Goal: Transaction & Acquisition: Purchase product/service

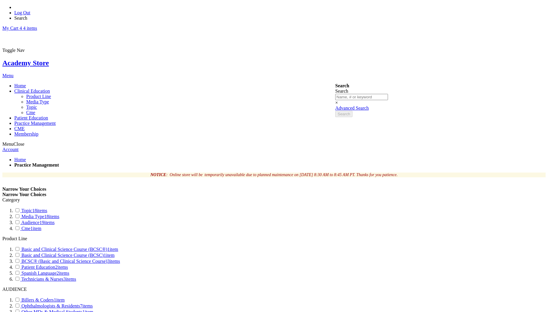
type input "vetri"
click at [50, 89] on span "Clinical Education" at bounding box center [32, 91] width 36 height 5
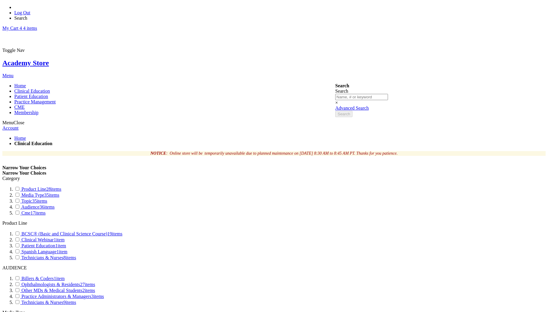
type input "vetri"
click at [37, 26] on link "My Cart 4 4 items" at bounding box center [19, 28] width 35 height 5
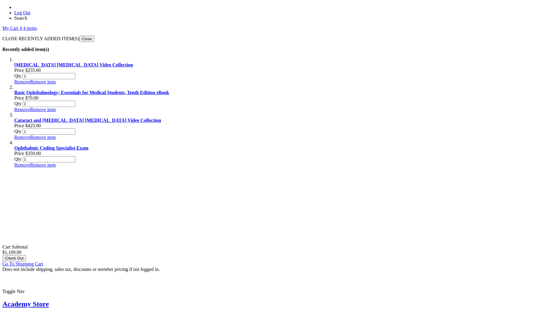
scroll to position [116, 0]
click at [43, 261] on span "Go To Shopping Cart" at bounding box center [22, 263] width 41 height 5
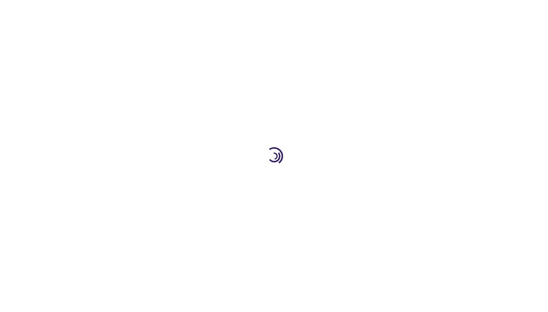
select select "US"
select select "47"
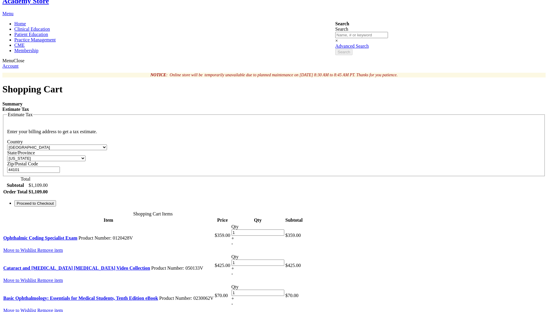
scroll to position [148, 0]
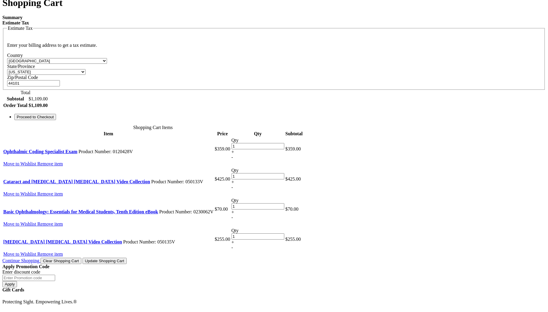
type input "vetri"
click at [81, 258] on button "Clear Shopping Cart" at bounding box center [61, 261] width 41 height 6
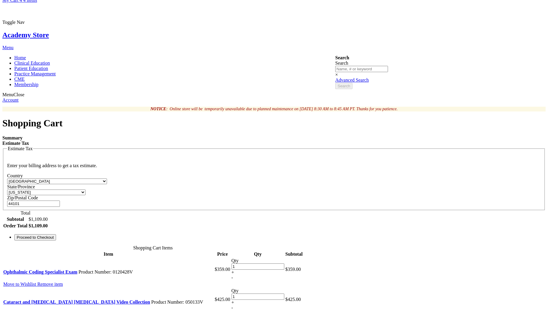
scroll to position [0, 0]
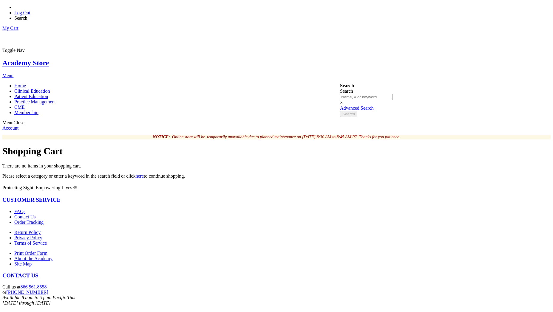
type input "vetri"
click at [30, 10] on link "Log Out" at bounding box center [22, 12] width 16 height 5
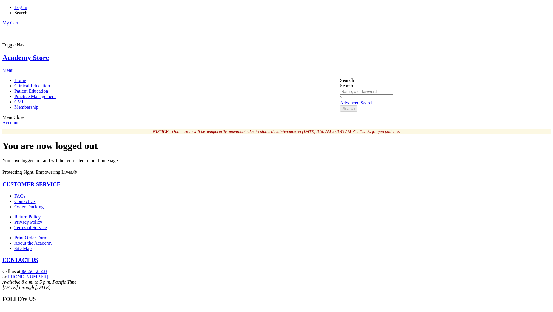
type input "vetri"
click at [27, 7] on link "Log In" at bounding box center [20, 7] width 13 height 5
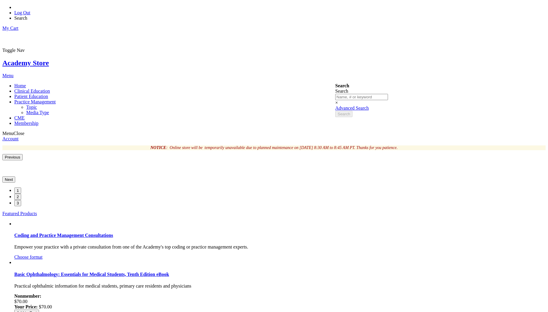
type input "vetri"
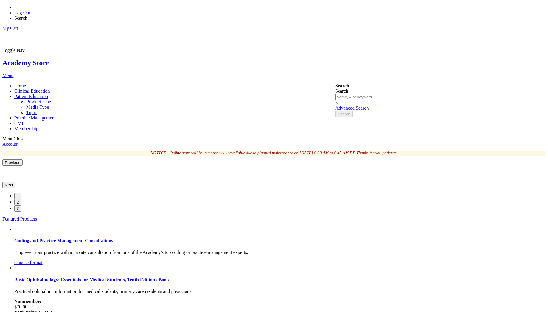
click at [48, 94] on link "Patient Education" at bounding box center [31, 96] width 34 height 5
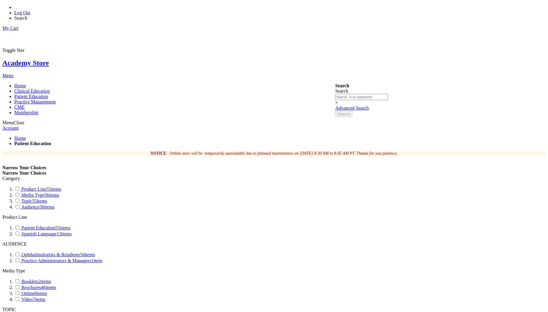
scroll to position [161, 0]
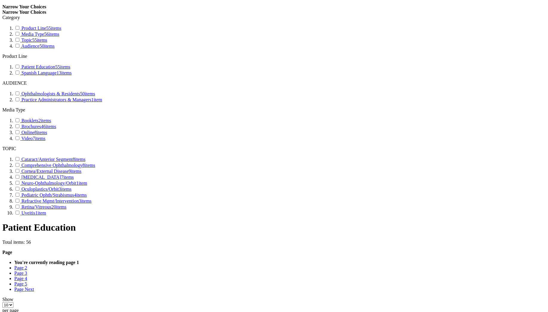
type input "vetri"
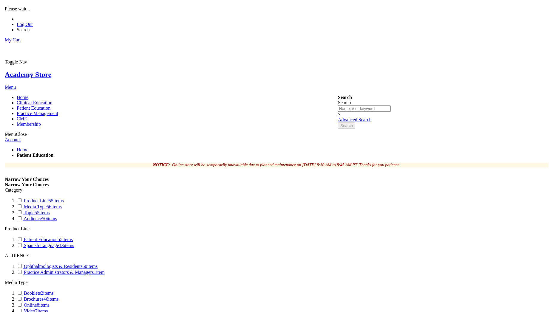
scroll to position [0, 0]
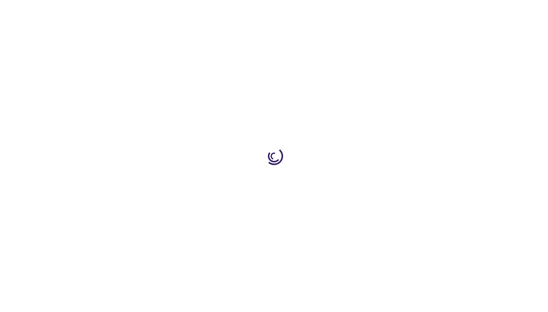
select select "US"
select select "47"
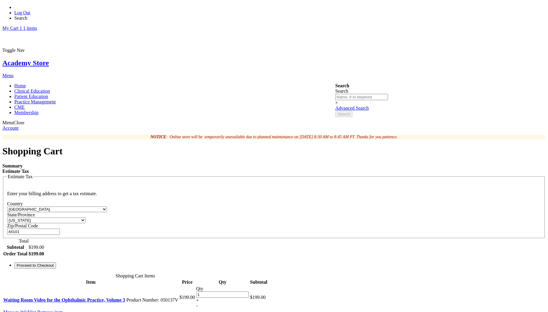
type input "vetri"
click at [54, 263] on span "Proceed to Checkout" at bounding box center [35, 265] width 37 height 4
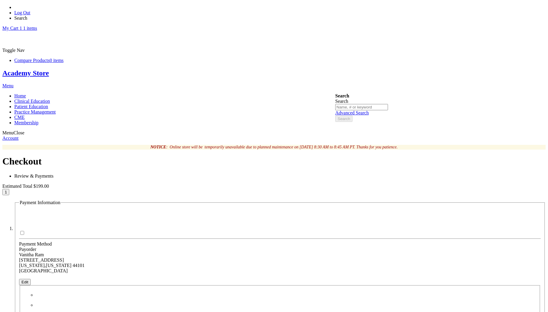
click at [30, 10] on link "Log Out" at bounding box center [22, 12] width 16 height 5
